Goal: Task Accomplishment & Management: Manage account settings

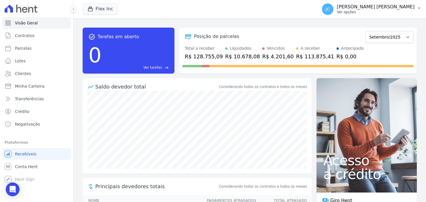
click at [386, 11] on p "Ver opções" at bounding box center [376, 12] width 78 height 5
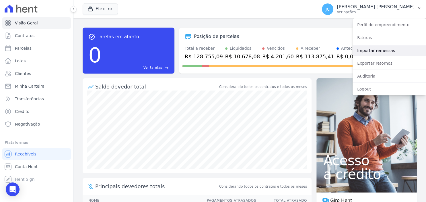
click at [371, 55] on link "Importar remessas" at bounding box center [388, 50] width 73 height 10
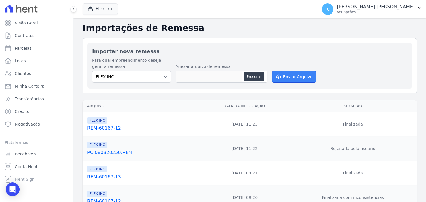
click at [288, 75] on button "Enviar Arquivo" at bounding box center [294, 77] width 44 height 12
click at [295, 78] on button "Enviar Arquivo" at bounding box center [294, 77] width 44 height 12
click at [254, 74] on button "Procurar" at bounding box center [253, 76] width 21 height 9
type input "REM-60167-14"
click at [286, 75] on button "Enviar Arquivo" at bounding box center [294, 77] width 44 height 12
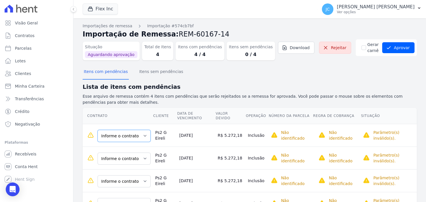
click at [97, 130] on select "Informe o contrato 606A 404 A 308B 403B" at bounding box center [123, 136] width 53 height 12
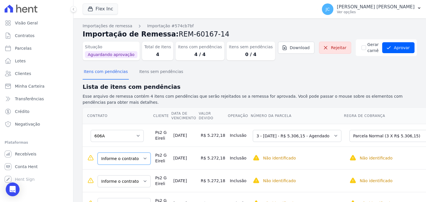
click at [97, 152] on select "Informe o contrato 606A 404 A 308B 403B" at bounding box center [123, 158] width 53 height 12
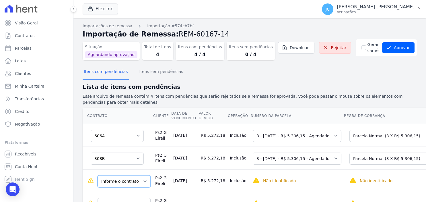
click at [97, 175] on select "Informe o contrato 606A 404 A 308B 403B" at bounding box center [123, 181] width 53 height 12
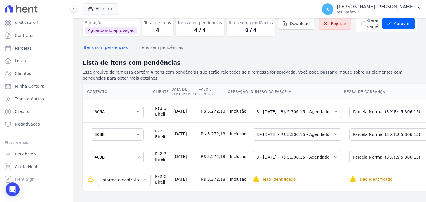
scroll to position [36, 0]
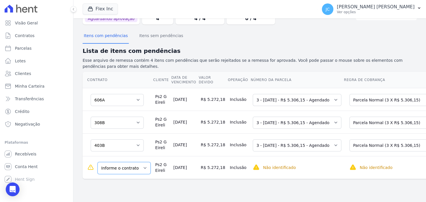
click at [97, 162] on select "Informe o contrato 606A 404 A 308B 403B" at bounding box center [123, 168] width 53 height 12
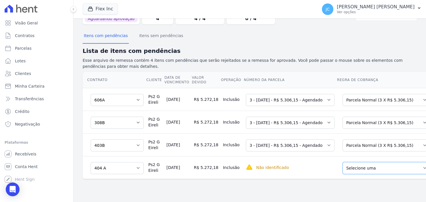
click at [342, 162] on select "Selecione uma Nova Parcela Avulsa Parcela Avulsa Existente Parcela Normal (2 X …" at bounding box center [386, 168] width 88 height 12
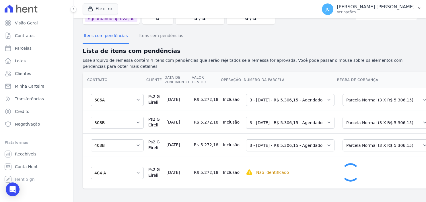
scroll to position [29, 0]
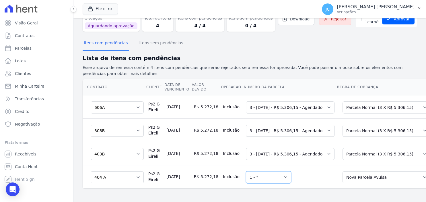
click at [246, 171] on select "Selecione uma 1 - ?" at bounding box center [268, 177] width 45 height 12
click at [265, 177] on select "Selecione uma 1 - ?" at bounding box center [268, 177] width 45 height 12
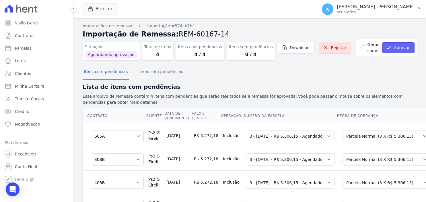
click at [400, 48] on button "Aprovar" at bounding box center [398, 47] width 32 height 11
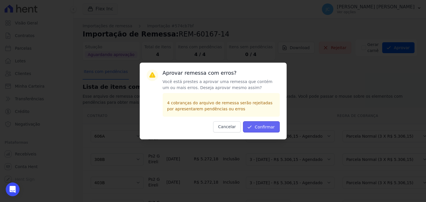
click at [269, 130] on button "Confirmar" at bounding box center [261, 126] width 37 height 11
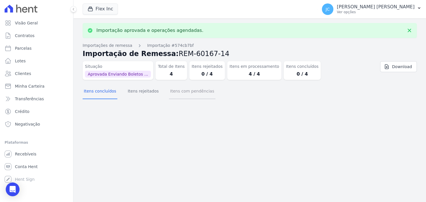
click at [180, 95] on button "Itens com pendências" at bounding box center [192, 91] width 46 height 15
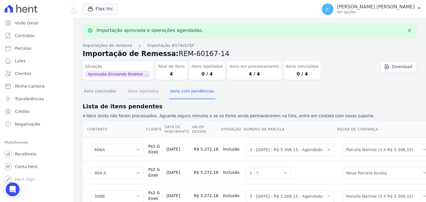
click at [137, 95] on button "Itens rejeitados" at bounding box center [142, 91] width 33 height 15
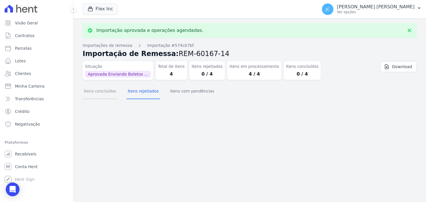
click at [97, 95] on button "Itens concluídos" at bounding box center [100, 91] width 35 height 15
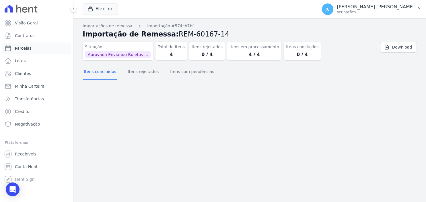
click at [32, 51] on link "Parcelas" at bounding box center [36, 47] width 69 height 11
select select
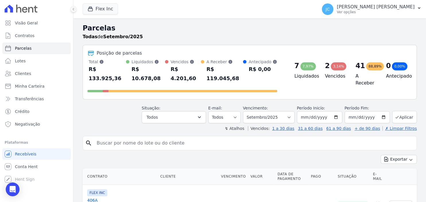
click at [164, 137] on input "search" at bounding box center [253, 142] width 321 height 11
type input "ps2g"
select select
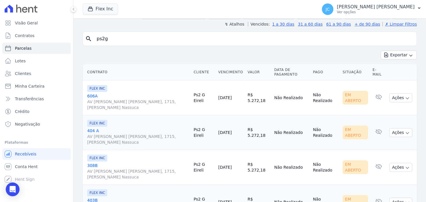
scroll to position [53, 0]
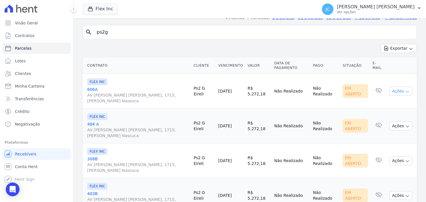
click at [407, 89] on icon "button" at bounding box center [407, 91] width 5 height 5
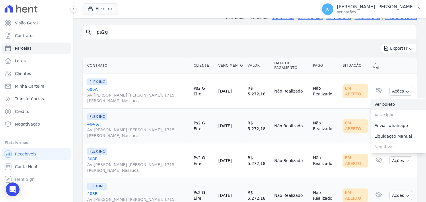
click at [396, 99] on link "Ver boleto" at bounding box center [398, 104] width 55 height 11
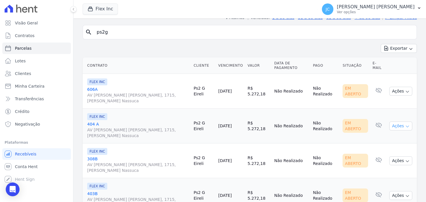
click at [403, 121] on button "Ações" at bounding box center [400, 125] width 23 height 9
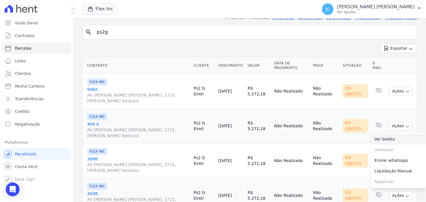
click at [394, 134] on link "Ver boleto" at bounding box center [398, 139] width 55 height 11
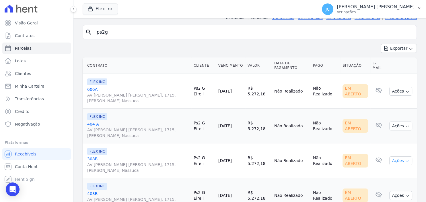
click at [405, 159] on icon "button" at bounding box center [407, 161] width 5 height 5
click at [396, 168] on link "Ver boleto" at bounding box center [398, 173] width 55 height 11
click at [395, 191] on button "Ações" at bounding box center [400, 195] width 23 height 9
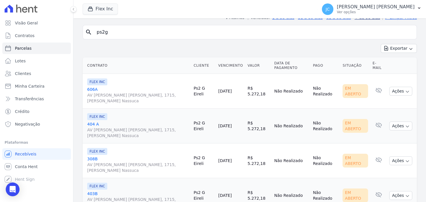
scroll to position [0, 0]
